Goal: Task Accomplishment & Management: Complete application form

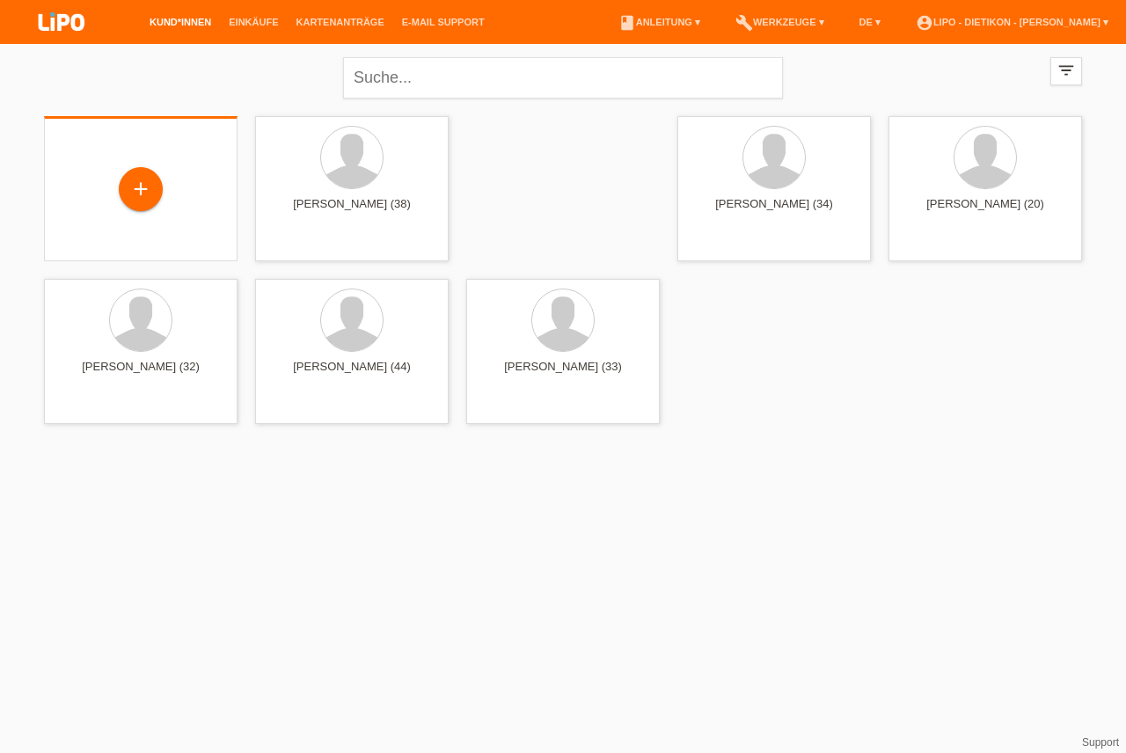
click at [132, 209] on div "+" at bounding box center [140, 190] width 165 height 47
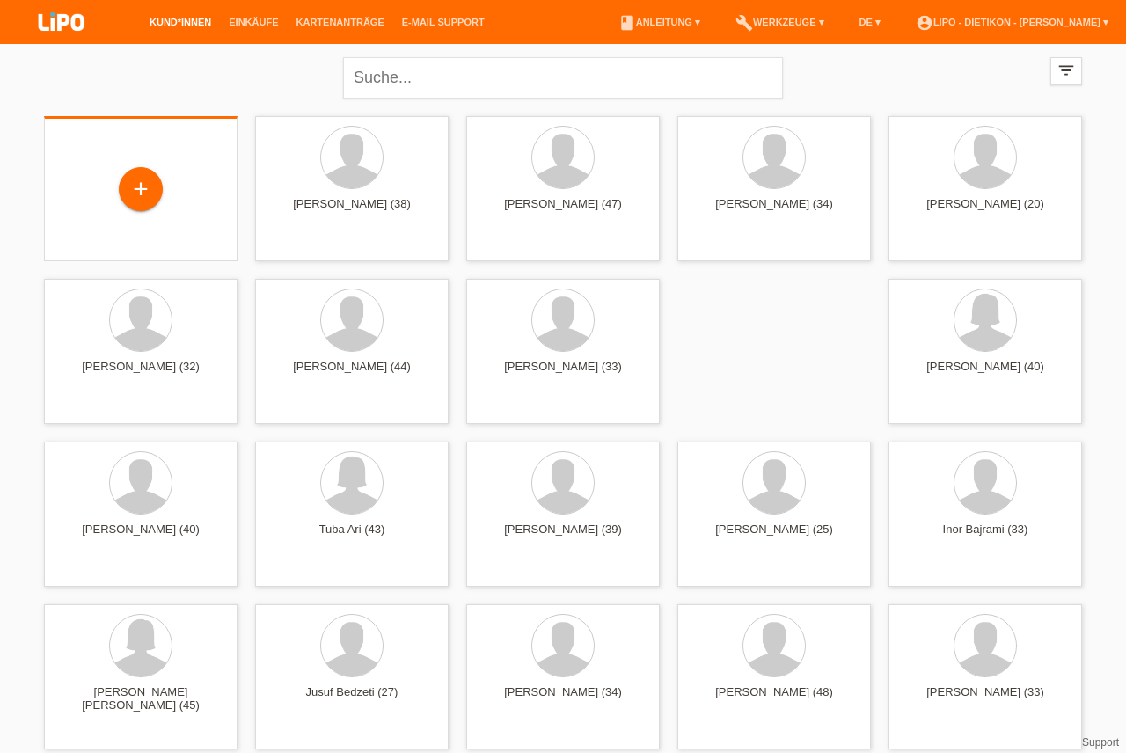
click at [149, 191] on div "+" at bounding box center [141, 189] width 42 height 30
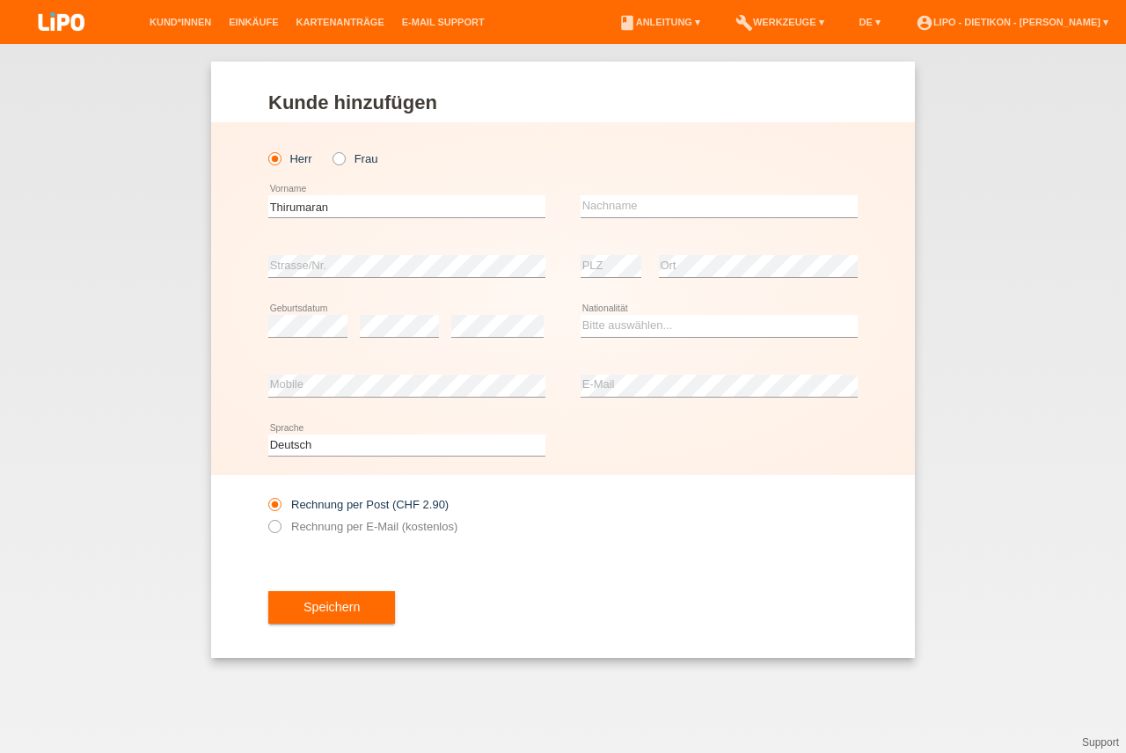
type input "[PERSON_NAME]"
click at [631, 210] on input "text" at bounding box center [719, 206] width 277 height 22
type input "[PERSON_NAME]"
click at [5, 102] on div "Kund*in hinzufügen Kunde hinzufügen Kundin hinzufügen Herr Frau Thirumaran erro…" at bounding box center [563, 398] width 1126 height 709
click at [664, 329] on select "Bitte auswählen... Schweiz Deutschland Liechtenstein Österreich ------------ Af…" at bounding box center [719, 325] width 277 height 21
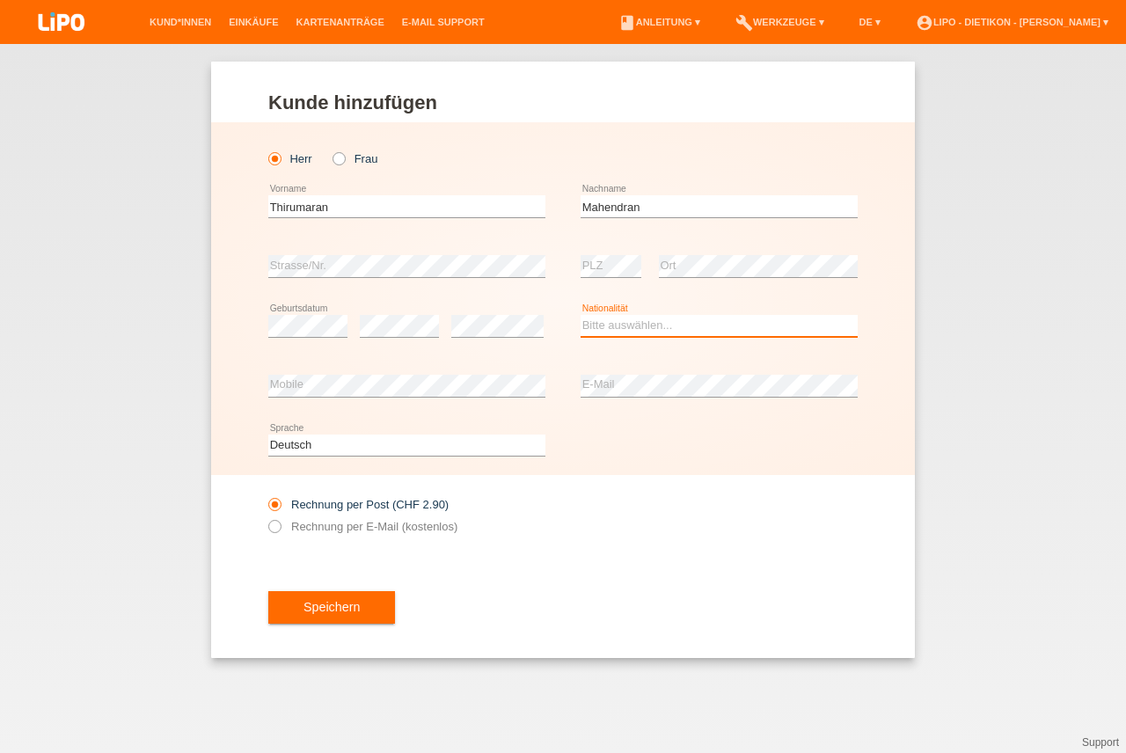
click at [0, 0] on option "Bitte auswählen..." at bounding box center [0, 0] width 0 height 0
select select "CH"
click at [0, 0] on option "Schweiz" at bounding box center [0, 0] width 0 height 0
click at [0, 92] on div "Kund*in hinzufügen Kunde hinzufügen Kundin hinzufügen Herr Frau Thirumaran erro…" at bounding box center [563, 398] width 1126 height 709
click at [490, 569] on div "Speichern" at bounding box center [563, 608] width 590 height 102
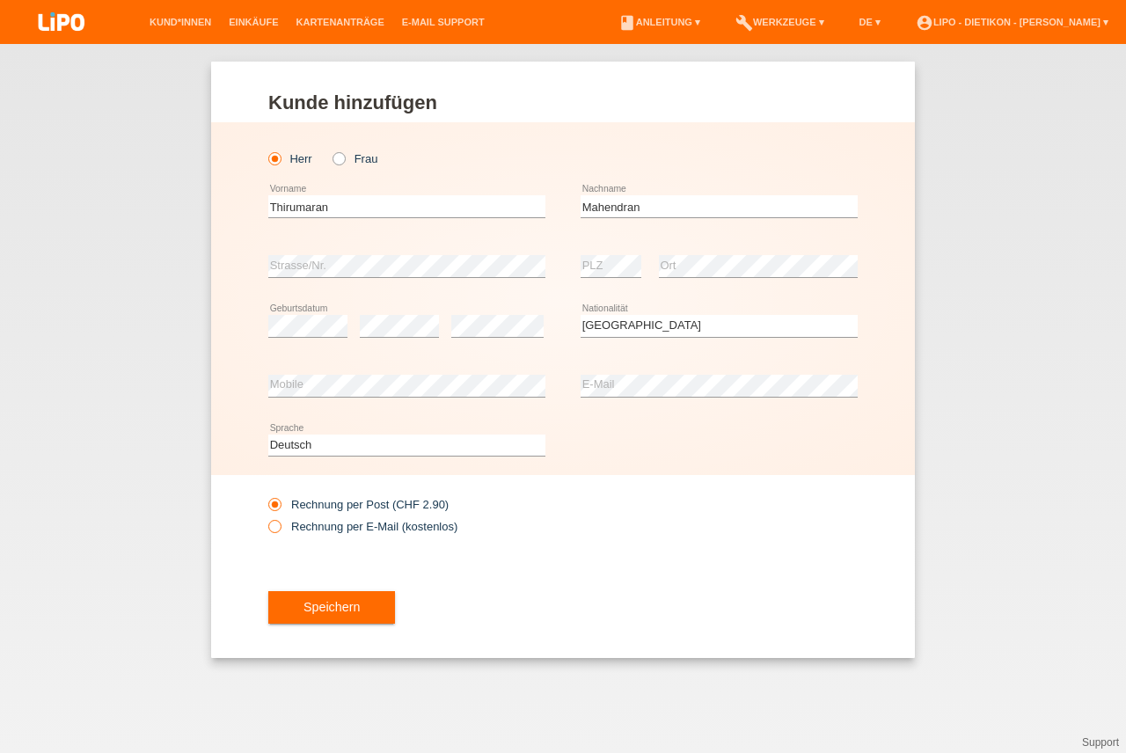
click at [288, 525] on label "Rechnung per E-Mail (kostenlos)" at bounding box center [362, 526] width 189 height 13
click at [280, 525] on input "Rechnung per E-Mail (kostenlos)" at bounding box center [273, 531] width 11 height 22
radio input "true"
click at [355, 605] on button "Speichern" at bounding box center [331, 607] width 127 height 33
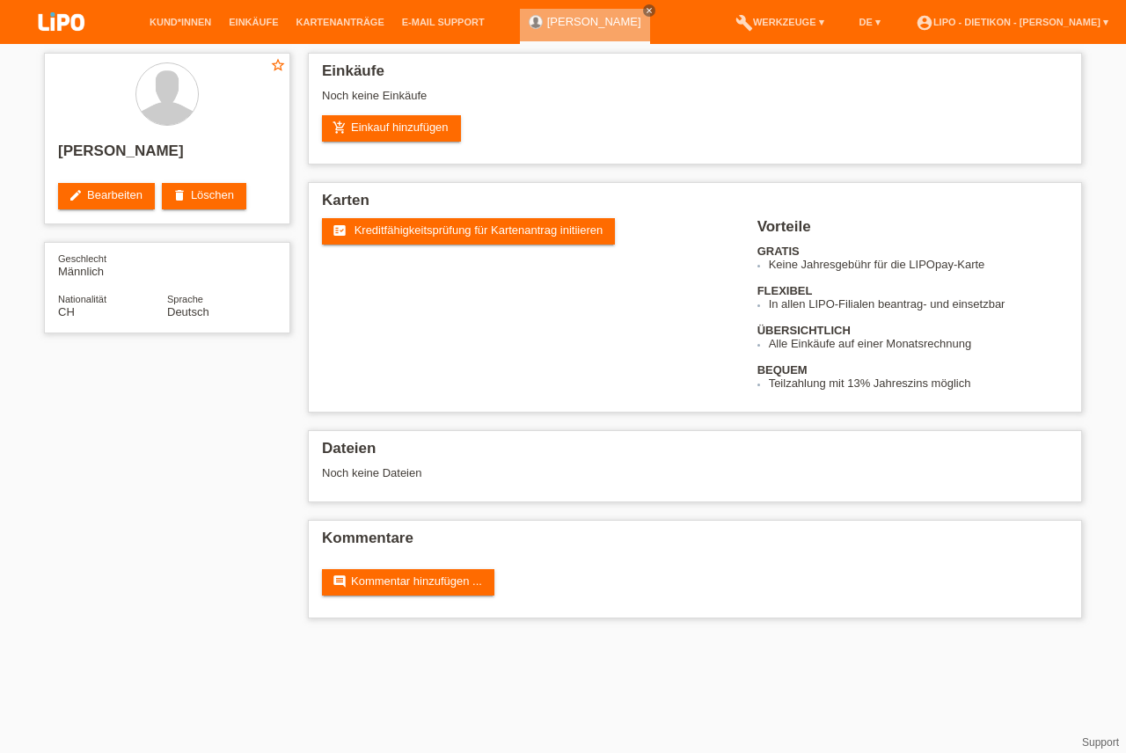
click at [473, 229] on span "Kreditfähigkeitsprüfung für Kartenantrag initiieren" at bounding box center [479, 230] width 249 height 13
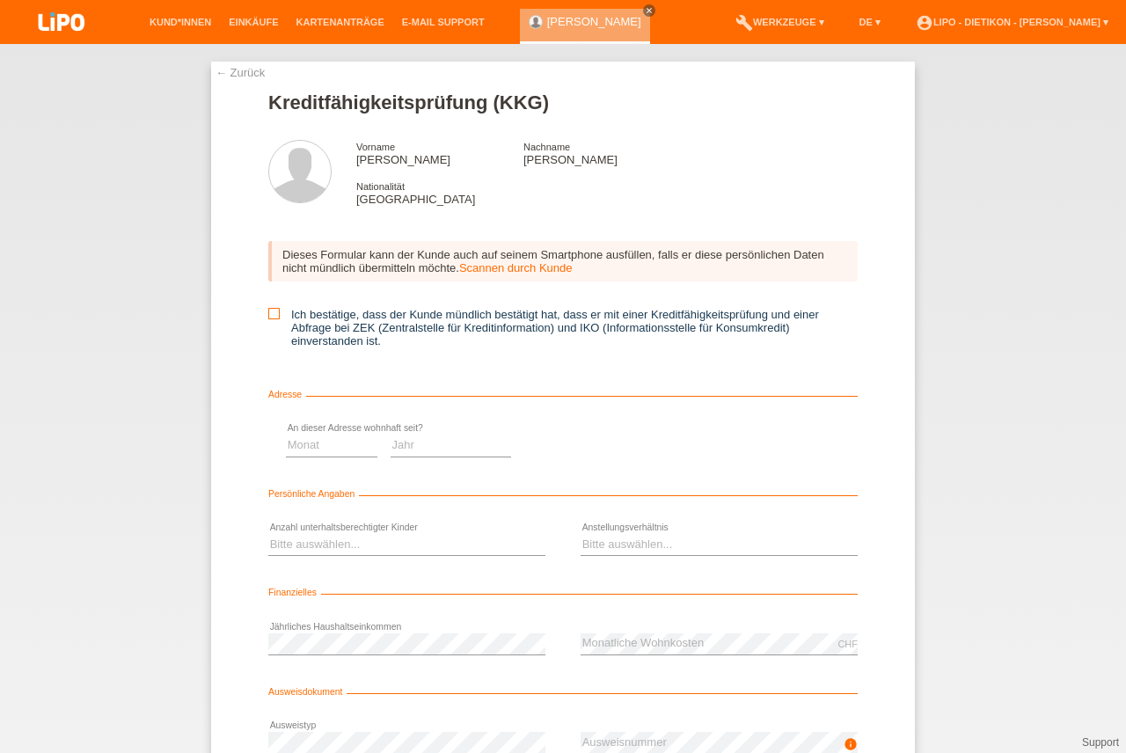
click at [407, 326] on label "Ich bestätige, dass der Kunde mündlich bestätigt hat, dass er mit einer Kreditf…" at bounding box center [563, 328] width 590 height 40
click at [280, 319] on input "Ich bestätige, dass der Kunde mündlich bestätigt hat, dass er mit einer Kreditf…" at bounding box center [273, 313] width 11 height 11
checkbox input "true"
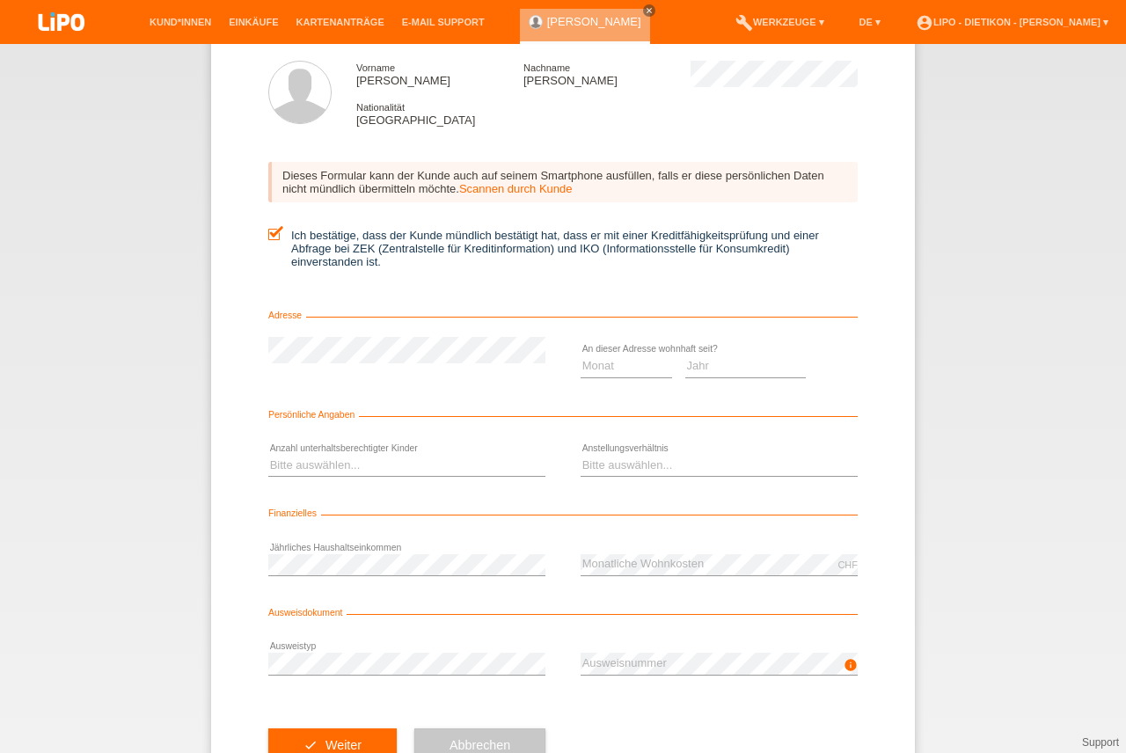
scroll to position [119, 0]
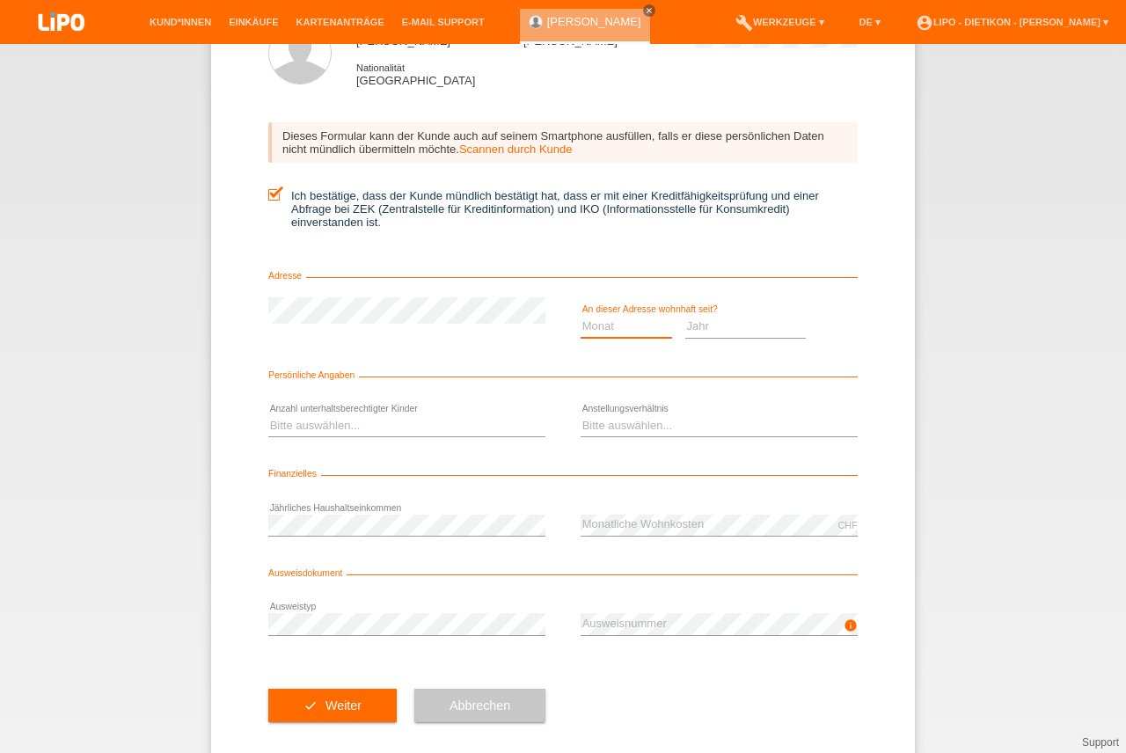
click at [630, 335] on select "Monat 01 02 03 04 05 06 07 08 09 10" at bounding box center [627, 326] width 92 height 21
click at [745, 329] on select "Jahr 2025 2024 2023 2022 2021 2020 2019 2018 2017 2016 2015 2014 2013 2012 2011…" at bounding box center [746, 326] width 121 height 21
select select "2019"
click at [0, 0] on option "2019" at bounding box center [0, 0] width 0 height 0
click at [624, 322] on select "Monat 01 02 03 04 05 06 07 08 09 10" at bounding box center [627, 326] width 92 height 21
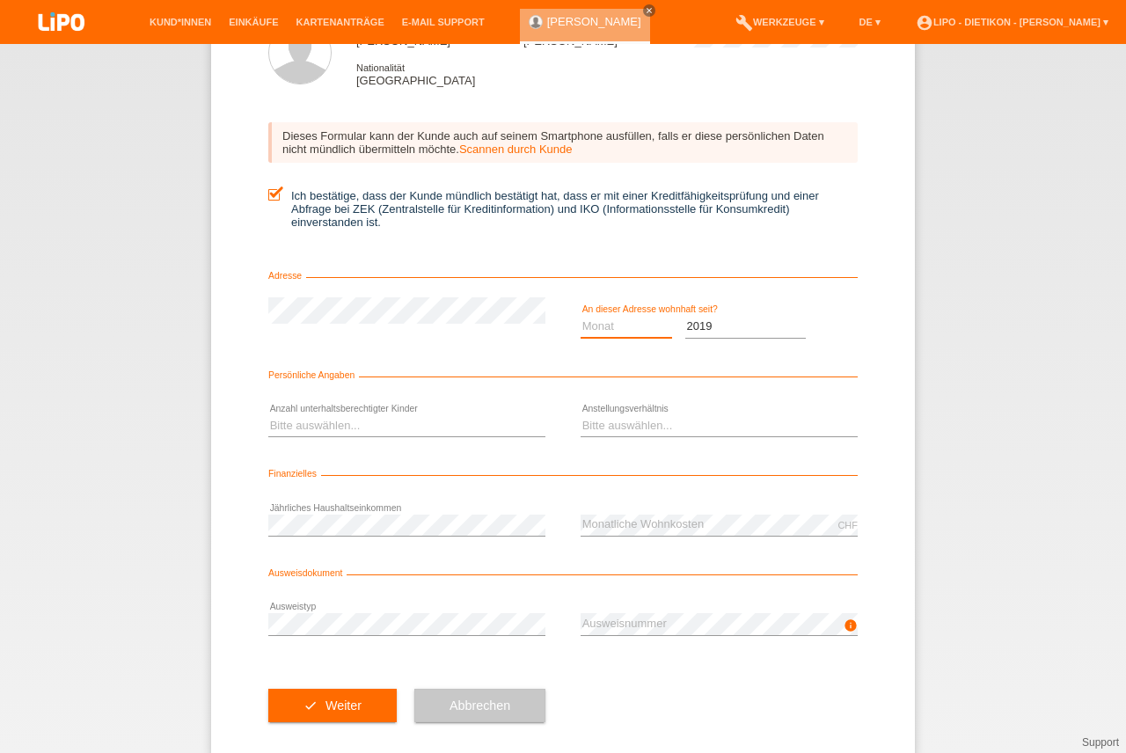
select select "10"
click at [0, 0] on option "10" at bounding box center [0, 0] width 0 height 0
click at [373, 433] on select "Bitte auswählen... 0 1 2 3 4 5 6 7 8 9" at bounding box center [406, 425] width 277 height 21
select select "2"
click at [0, 0] on option "2" at bounding box center [0, 0] width 0 height 0
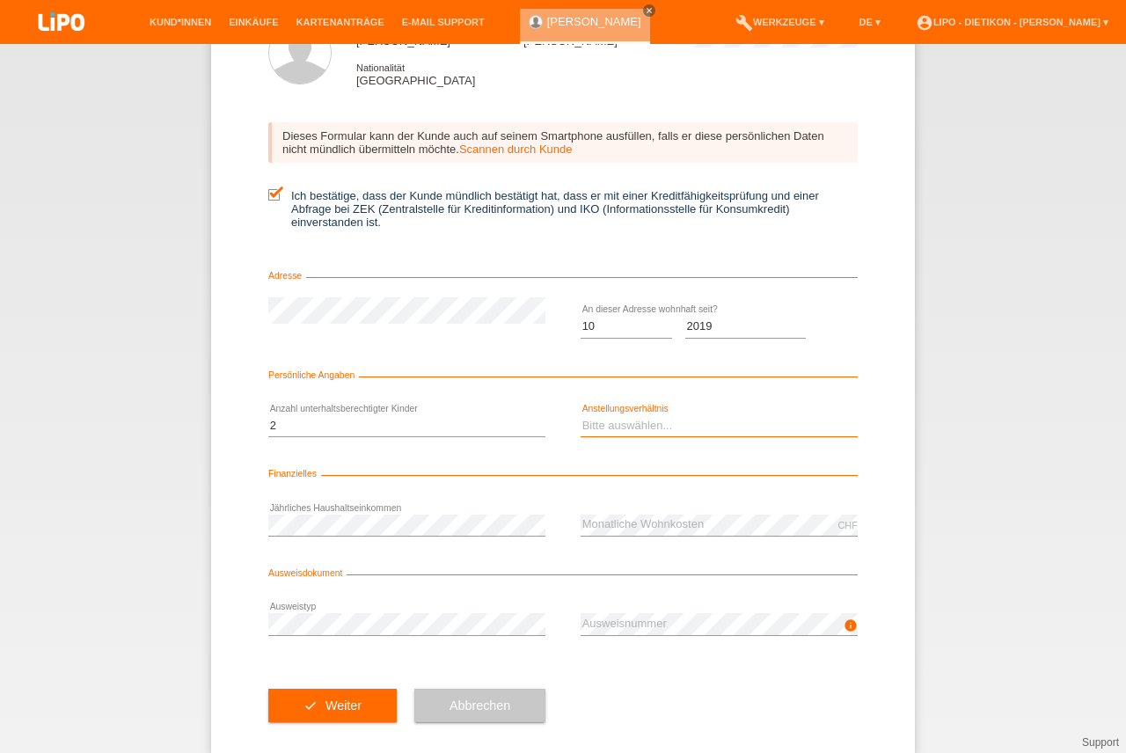
click at [693, 432] on select "Bitte auswählen... Unbefristet Befristet Lehrling/Student Pensioniert Nicht arb…" at bounding box center [719, 425] width 277 height 21
click at [0, 0] on option "Bitte auswählen..." at bounding box center [0, 0] width 0 height 0
select select "UNLIMITED"
click at [0, 0] on option "Unbefristet" at bounding box center [0, 0] width 0 height 0
click at [649, 613] on div "info error Ausweisnummer" at bounding box center [719, 625] width 277 height 60
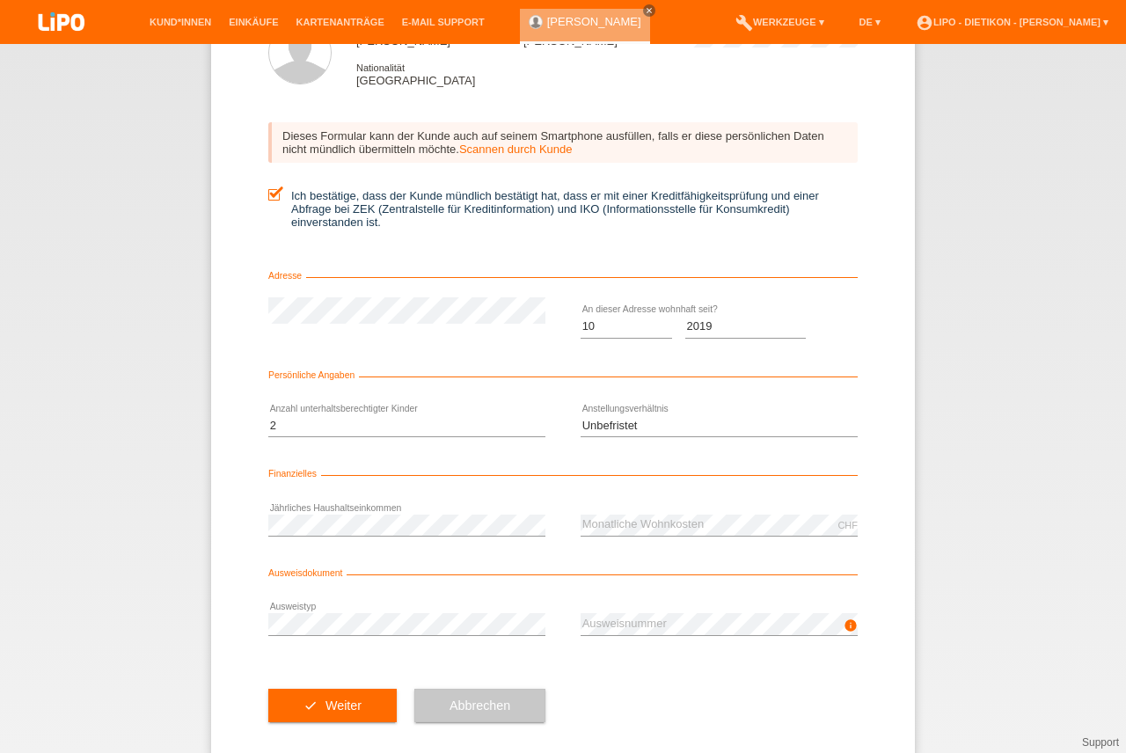
click at [644, 650] on div "info error Ausweisnummer" at bounding box center [719, 625] width 277 height 60
click at [367, 708] on button "check Weiter" at bounding box center [332, 705] width 128 height 33
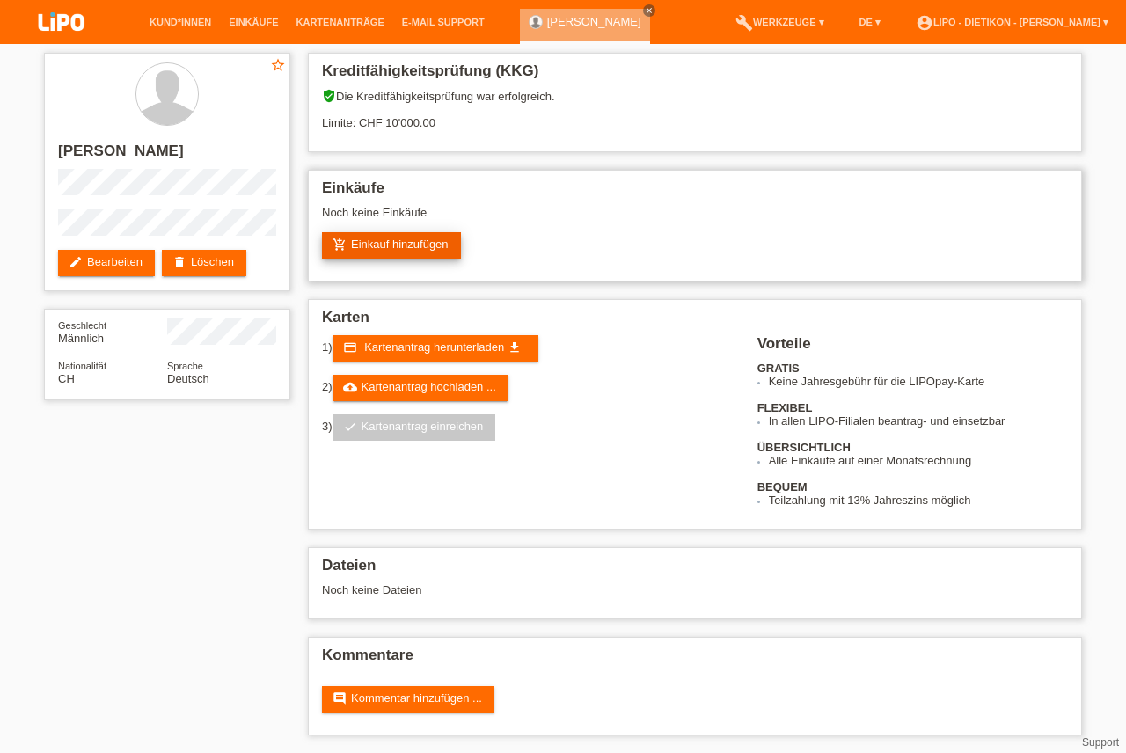
click at [386, 254] on link "add_shopping_cart Einkauf hinzufügen" at bounding box center [391, 245] width 139 height 26
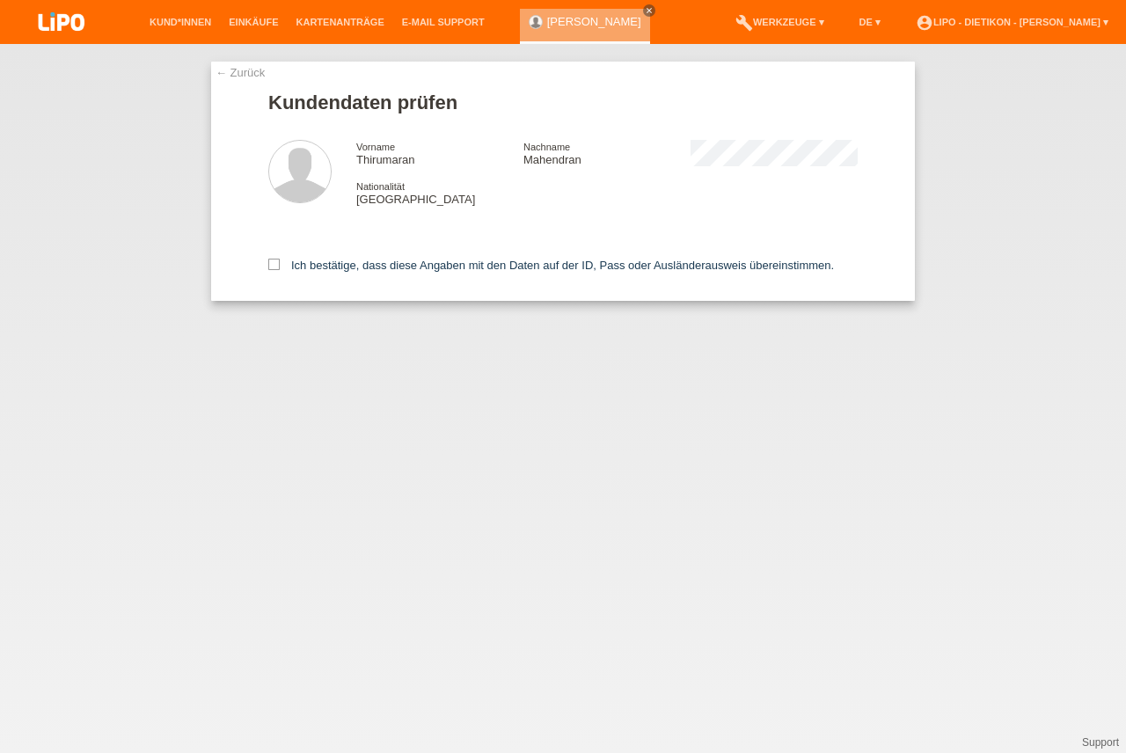
click at [238, 77] on link "← Zurück" at bounding box center [240, 72] width 49 height 13
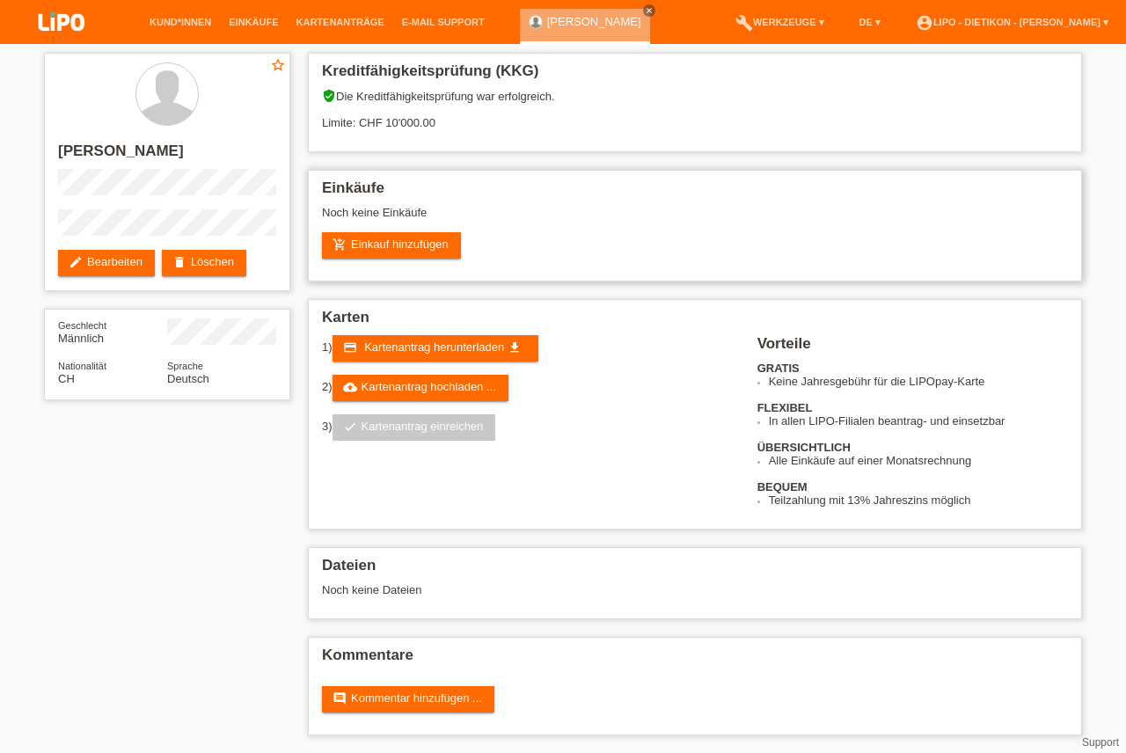
click at [483, 270] on div "Einkäufe Noch keine Einkäufe add_shopping_cart Einkauf hinzufügen" at bounding box center [695, 226] width 774 height 112
click at [652, 14] on icon "close" at bounding box center [649, 10] width 9 height 9
click at [1087, 15] on li "account_circle LIPO - Dietikon - [PERSON_NAME] ▾" at bounding box center [1012, 22] width 210 height 45
click at [1084, 24] on link "account_circle LIPO - Dietikon - [PERSON_NAME] ▾" at bounding box center [1012, 22] width 210 height 11
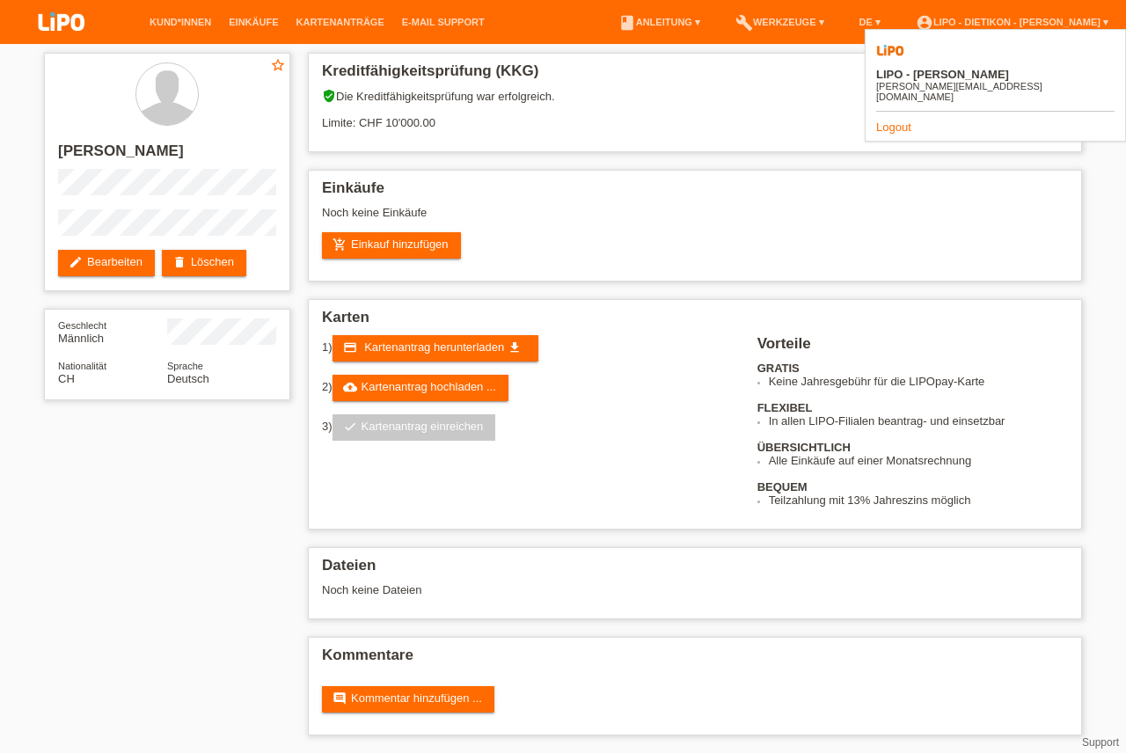
click at [896, 121] on link "Logout" at bounding box center [894, 127] width 35 height 13
